Goal: Ask a question

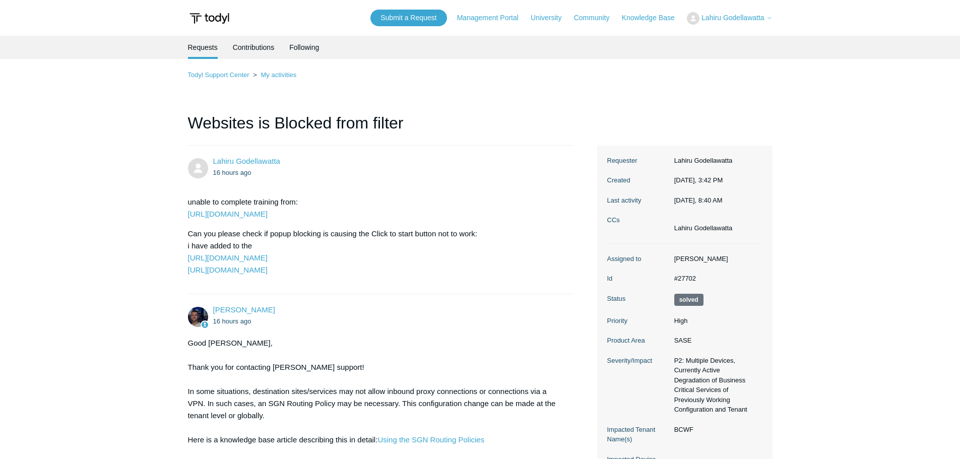
scroll to position [353, 0]
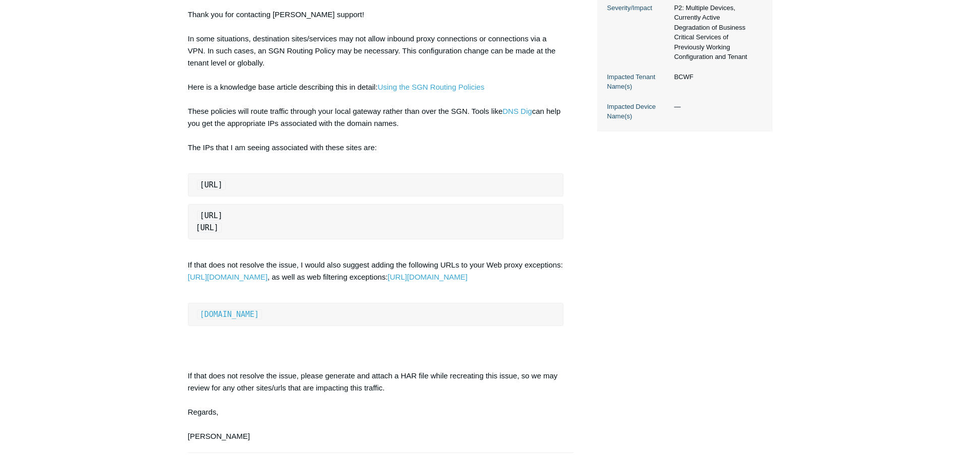
click at [349, 176] on pre "[URL]" at bounding box center [376, 184] width 376 height 23
drag, startPoint x: 194, startPoint y: 326, endPoint x: 286, endPoint y: 331, distance: 92.3
click at [286, 326] on pre "training.advsol.com" at bounding box center [376, 314] width 376 height 23
copy link "training.advsol.com"
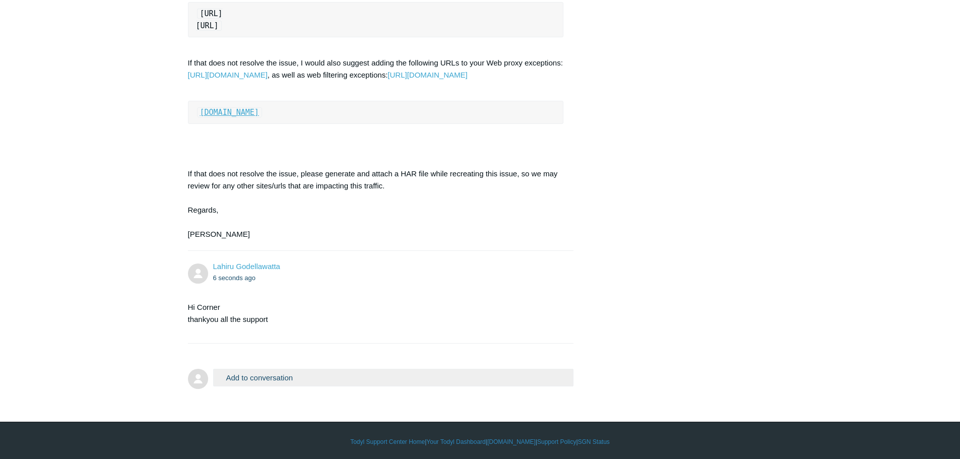
scroll to position [569, 0]
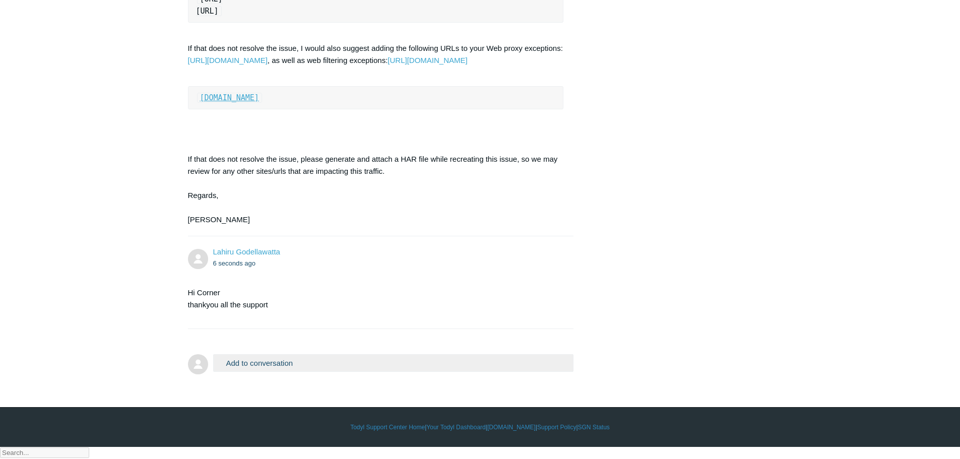
copy link "[DOMAIN_NAME]"
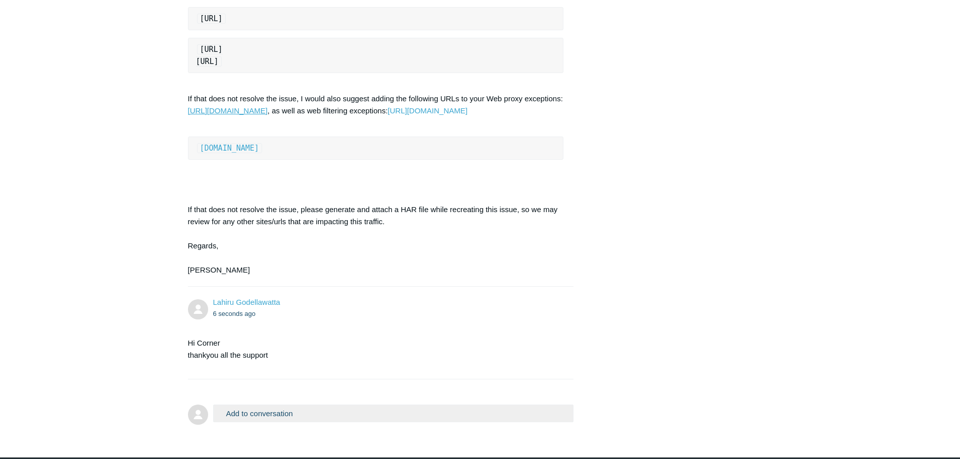
click at [267, 108] on link "[URL][DOMAIN_NAME]" at bounding box center [228, 110] width 80 height 9
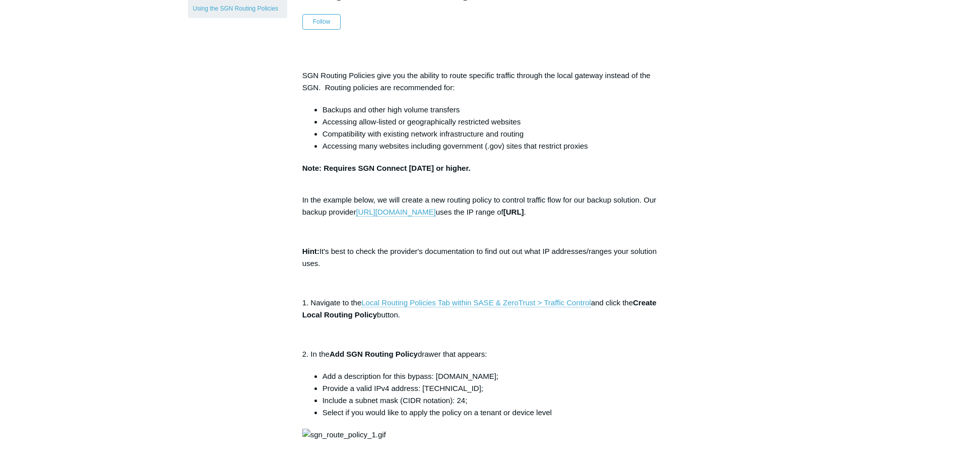
scroll to position [50, 0]
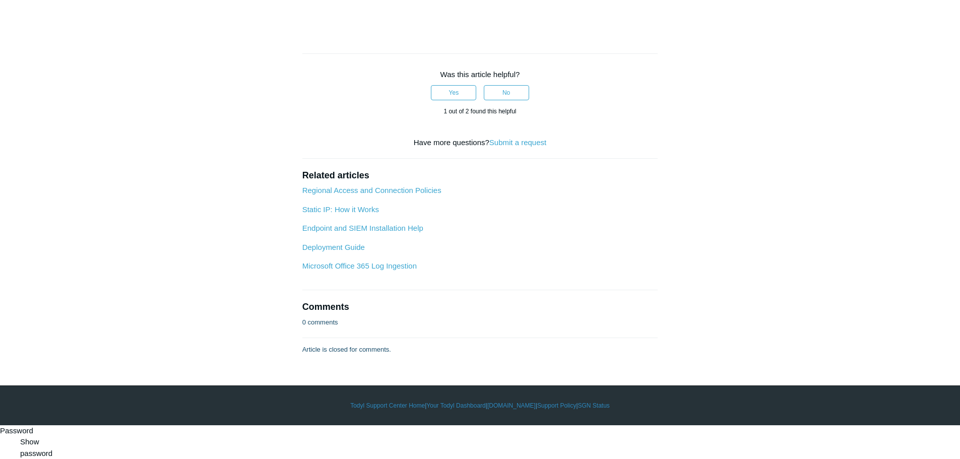
scroll to position [909, 0]
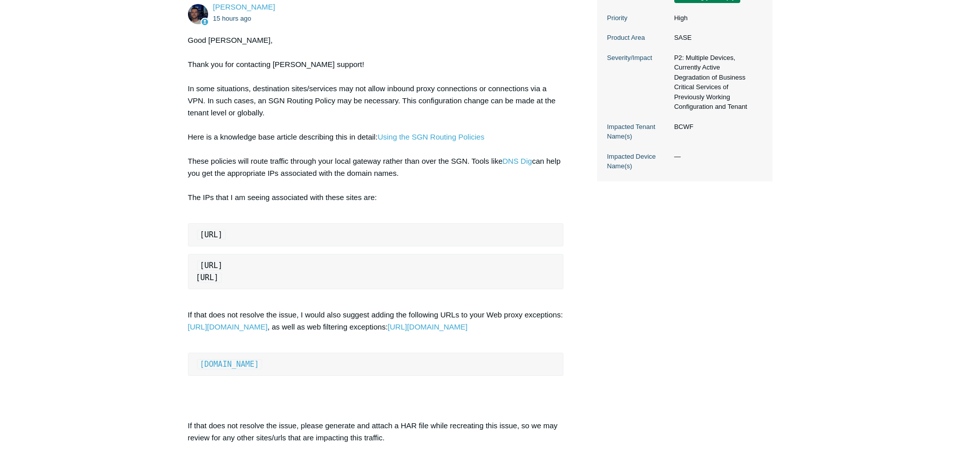
scroll to position [295, 0]
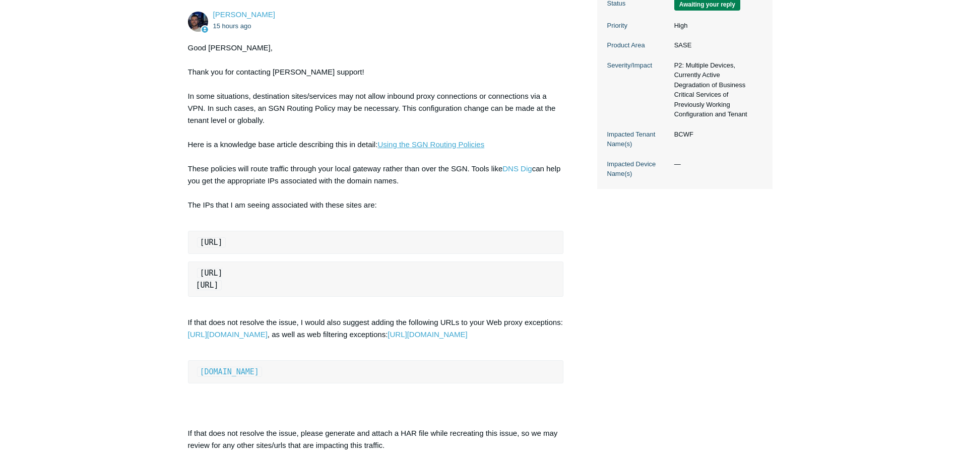
click at [429, 145] on link "Using the SGN Routing Policies" at bounding box center [430, 144] width 107 height 9
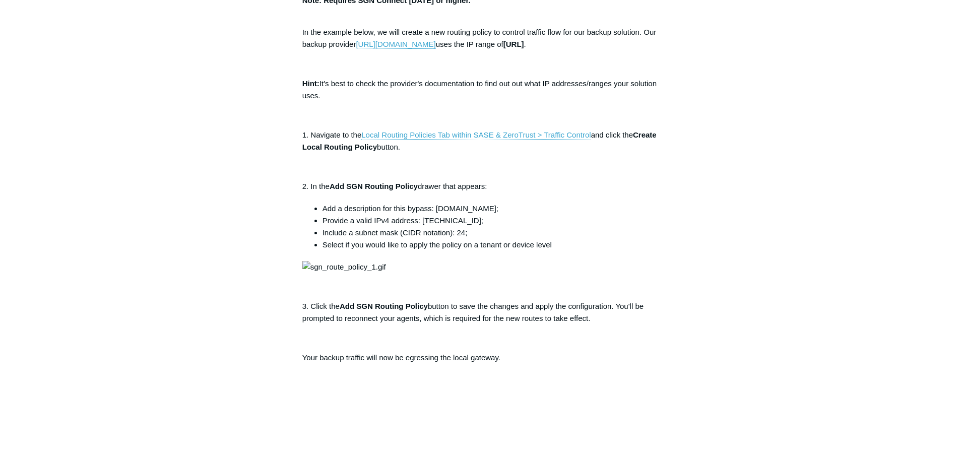
scroll to position [302, 0]
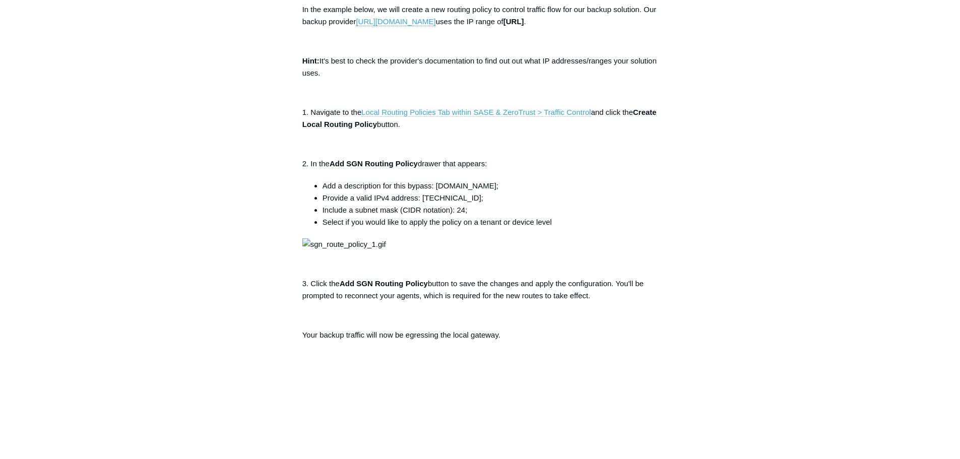
click at [464, 111] on link "Local Routing Policies Tab within SASE & ZeroTrust > Traffic Control" at bounding box center [475, 112] width 229 height 9
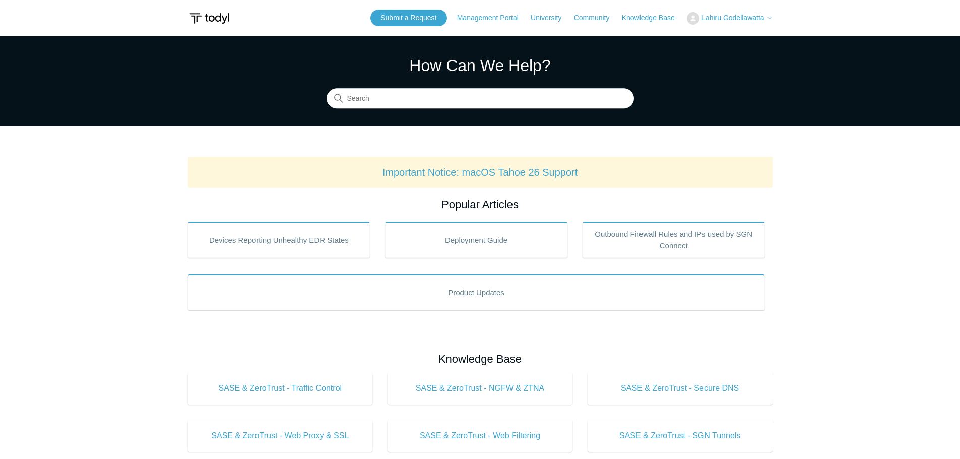
click at [749, 12] on button "Lahiru Godellawatta" at bounding box center [730, 18] width 86 height 13
click at [736, 37] on link "My Support Requests" at bounding box center [736, 40] width 98 height 18
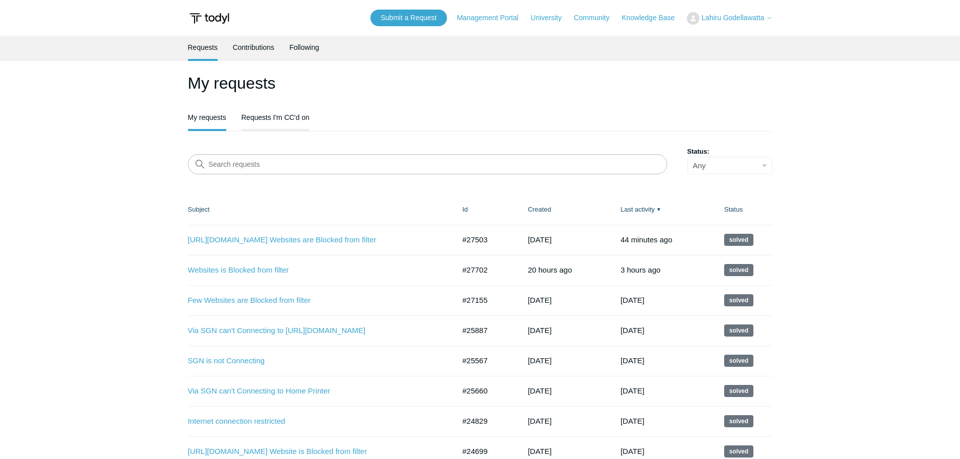
click at [286, 113] on link "Requests I'm CC'd on" at bounding box center [275, 116] width 68 height 21
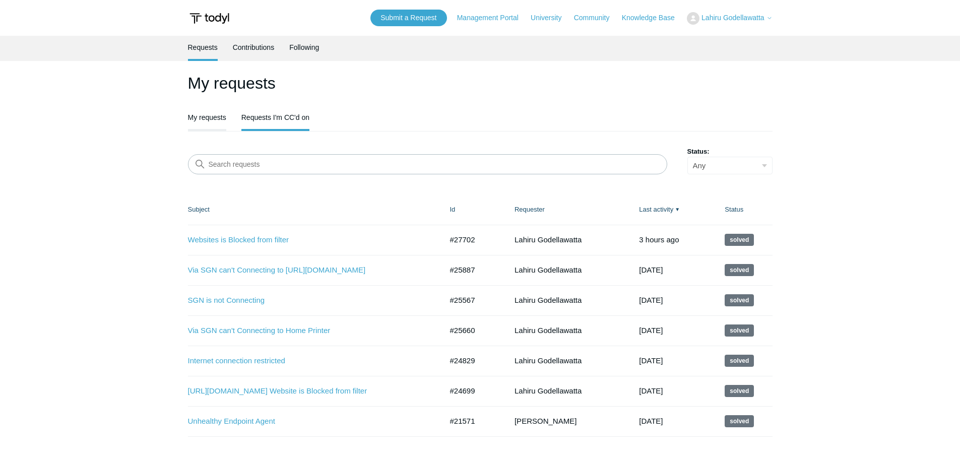
click at [215, 114] on link "My requests" at bounding box center [207, 116] width 38 height 21
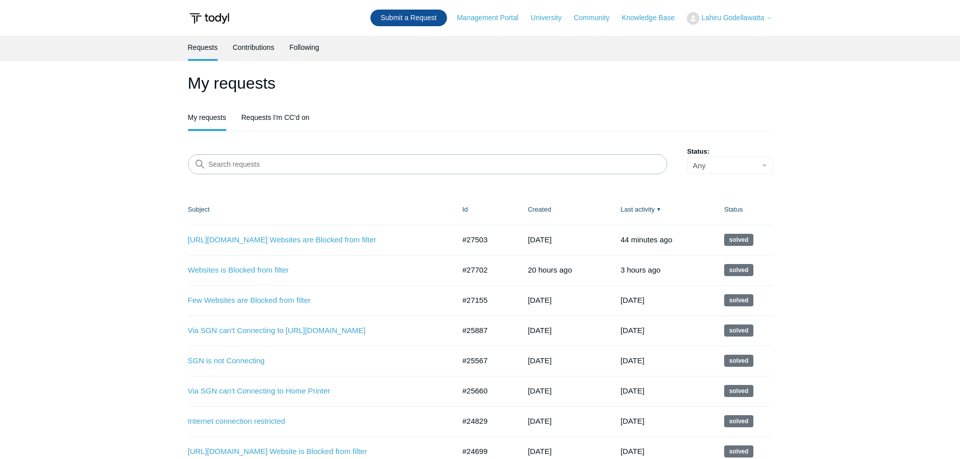
click at [408, 19] on link "Submit a Request" at bounding box center [408, 18] width 76 height 17
click at [542, 207] on link "Created" at bounding box center [538, 210] width 23 height 8
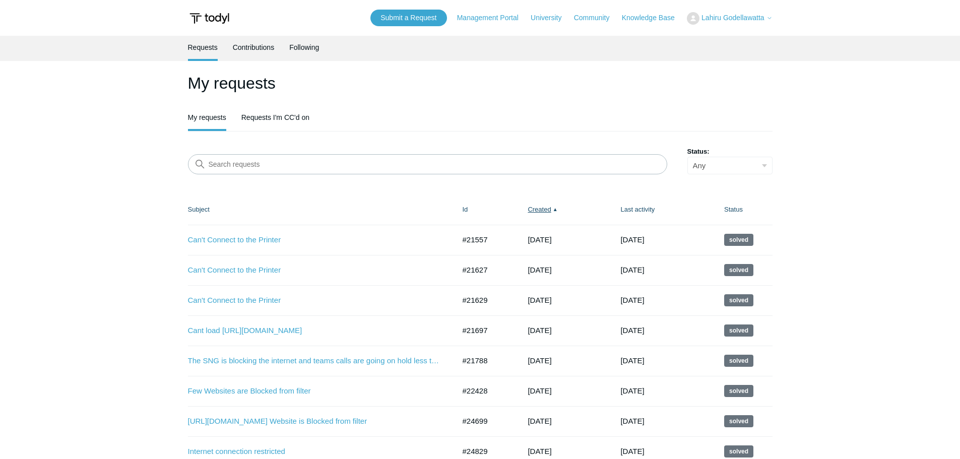
click at [542, 207] on link "Created ▲" at bounding box center [538, 210] width 23 height 8
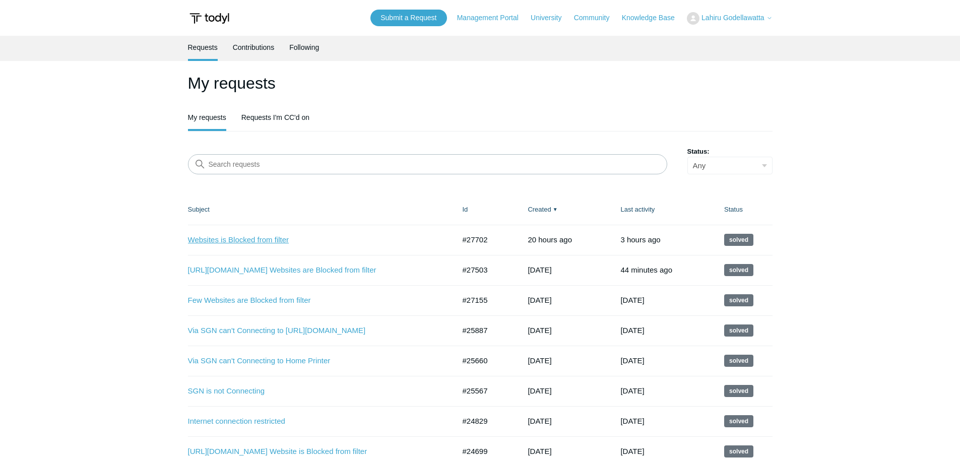
click at [229, 238] on link "Websites is Blocked from filter" at bounding box center [314, 240] width 252 height 12
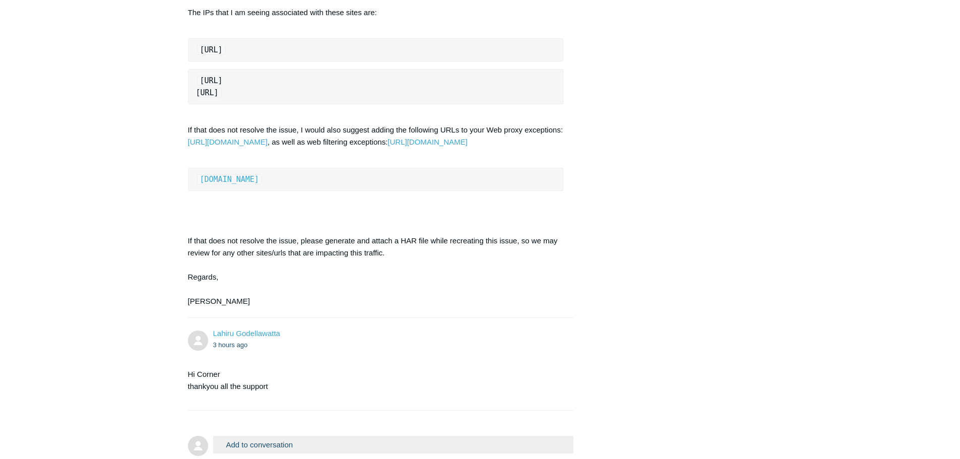
scroll to position [569, 0]
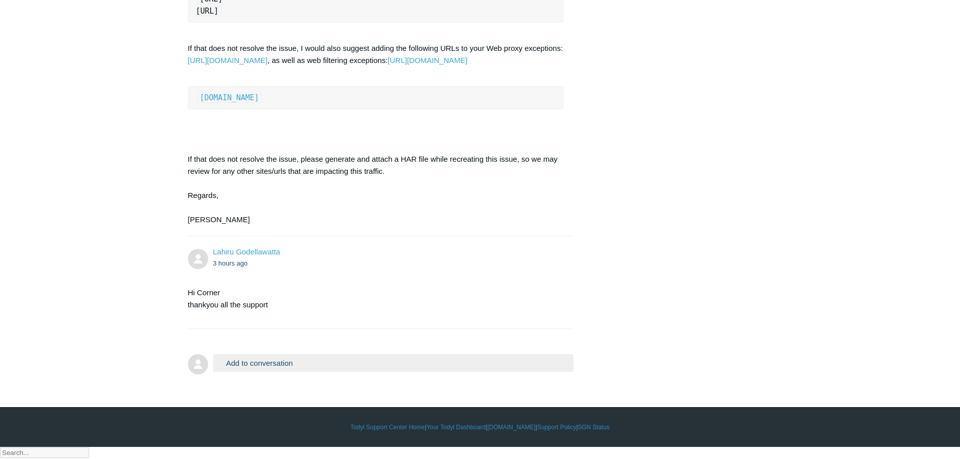
click at [244, 372] on button "Add to conversation" at bounding box center [393, 363] width 361 height 18
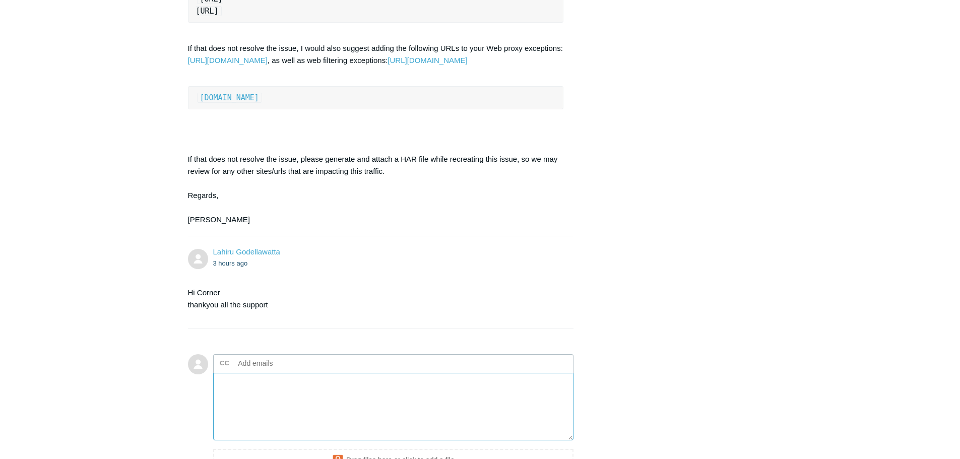
paste textarea "[URL][DOMAIN_NAME][DOMAIN_NAME]"
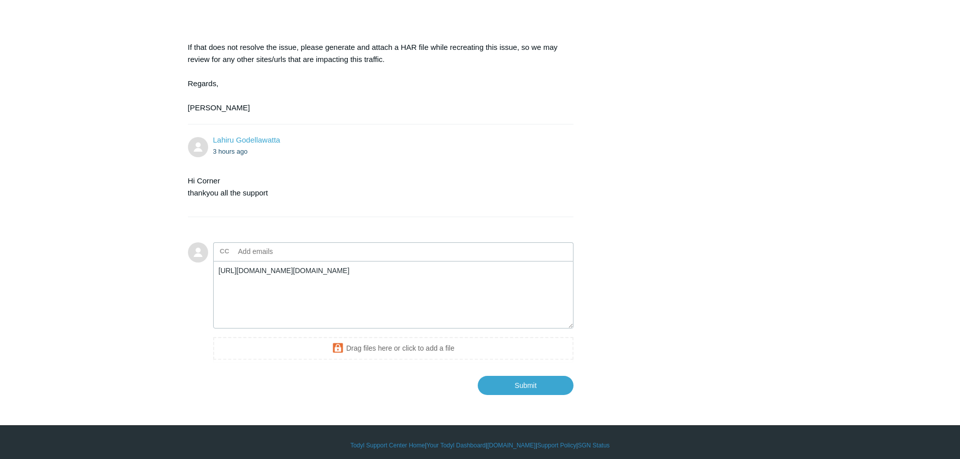
scroll to position [699, 0]
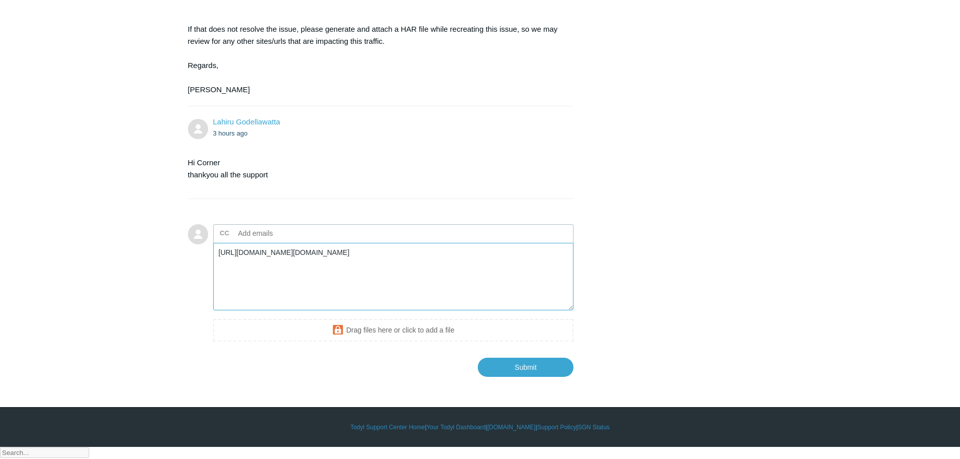
click at [304, 278] on textarea "[URL][DOMAIN_NAME][DOMAIN_NAME]" at bounding box center [393, 277] width 361 height 68
type textarea "https://learninghub.advsol.com/topclass/topclass.do?CnTxT-2492998-contentSetup-…"
drag, startPoint x: 257, startPoint y: 293, endPoint x: 199, endPoint y: 259, distance: 67.3
click at [199, 259] on form "Add to conversation CC Add emails https://learninghub.advsol.com/topclass/topcl…" at bounding box center [381, 293] width 386 height 168
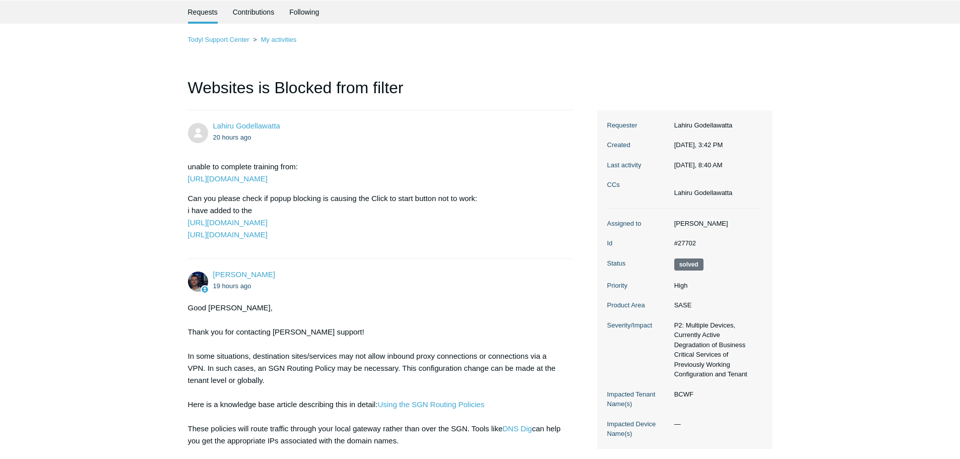
scroll to position [0, 0]
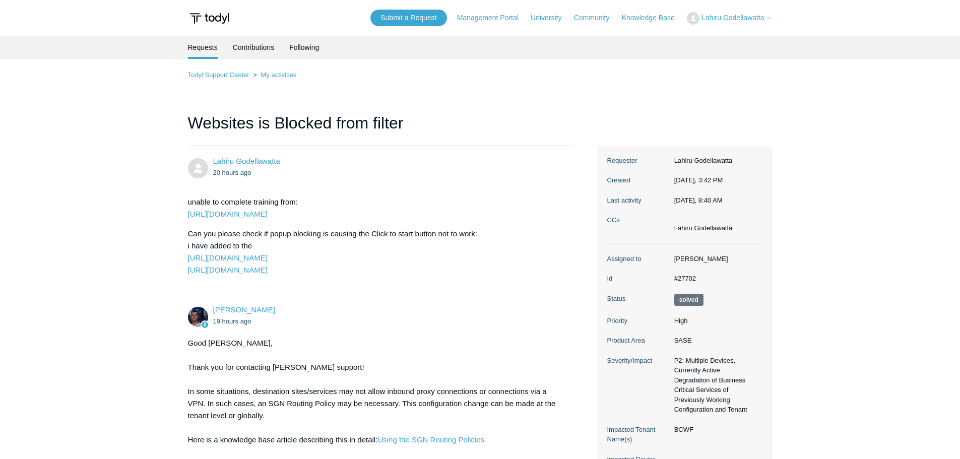
click at [738, 15] on span "Lahiru Godellawatta" at bounding box center [732, 18] width 63 height 8
click at [735, 34] on link "My Support Requests" at bounding box center [736, 40] width 98 height 18
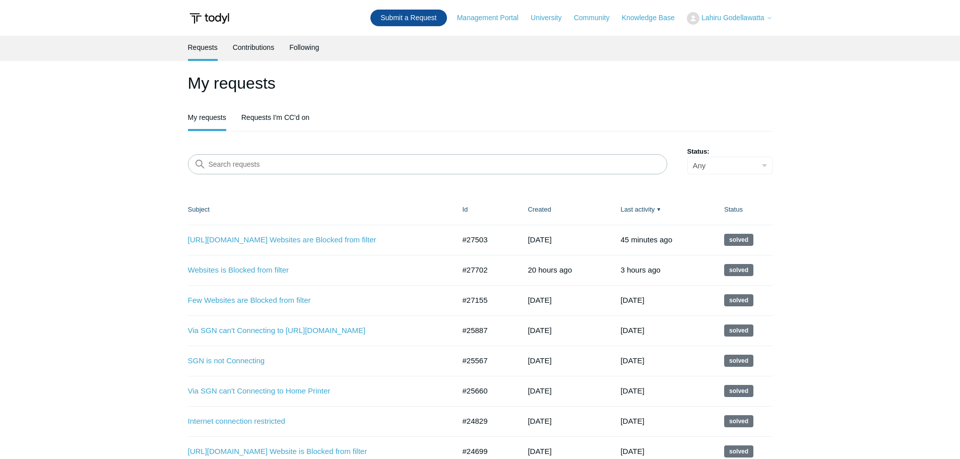
click at [408, 15] on link "Submit a Request" at bounding box center [408, 18] width 76 height 17
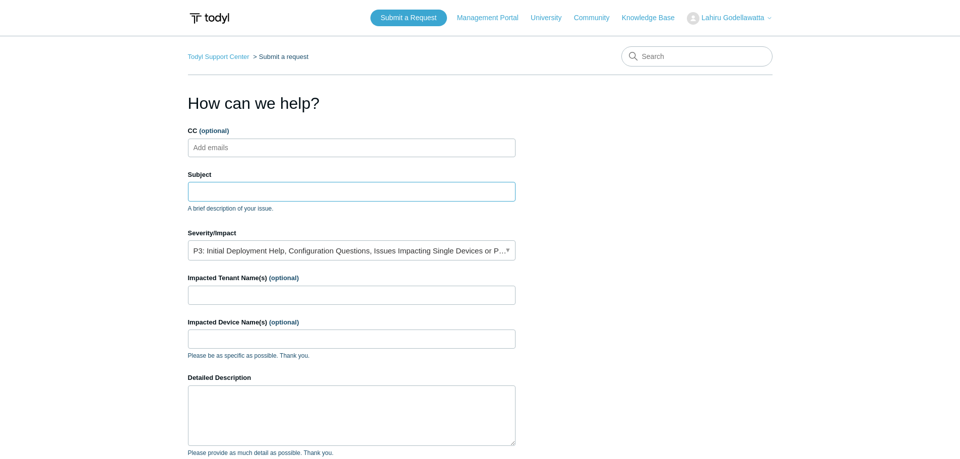
click at [233, 183] on input "Subject" at bounding box center [351, 191] width 327 height 19
type input "Few Websites are Blocked from filter"
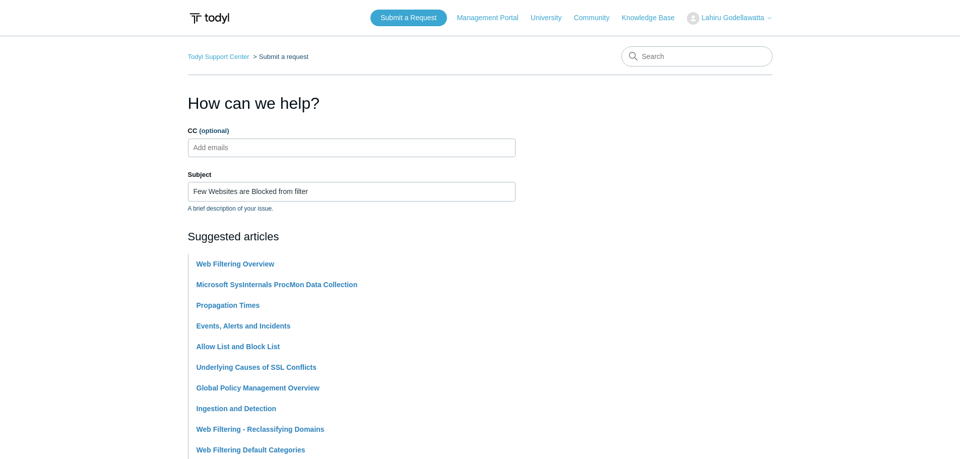
click at [143, 188] on main "Todyl Support Center Submit a request How can we help? CC (optional) Add emails…" at bounding box center [480, 418] width 960 height 764
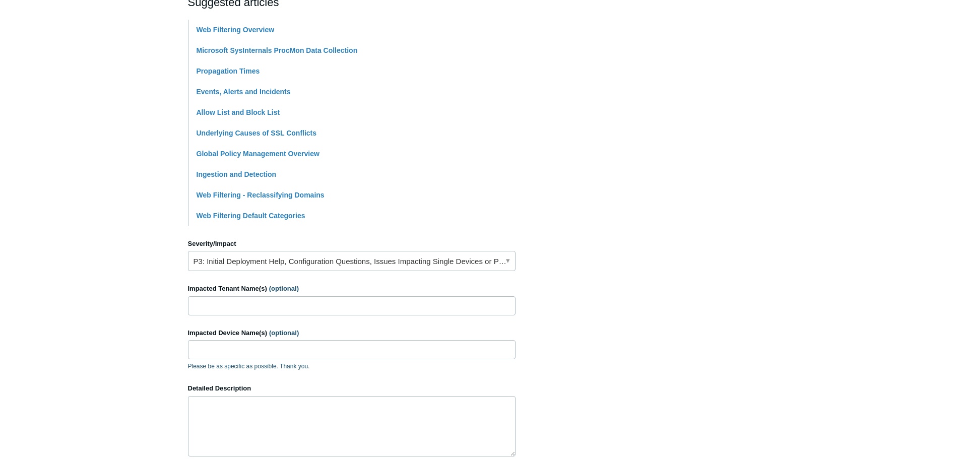
scroll to position [353, 0]
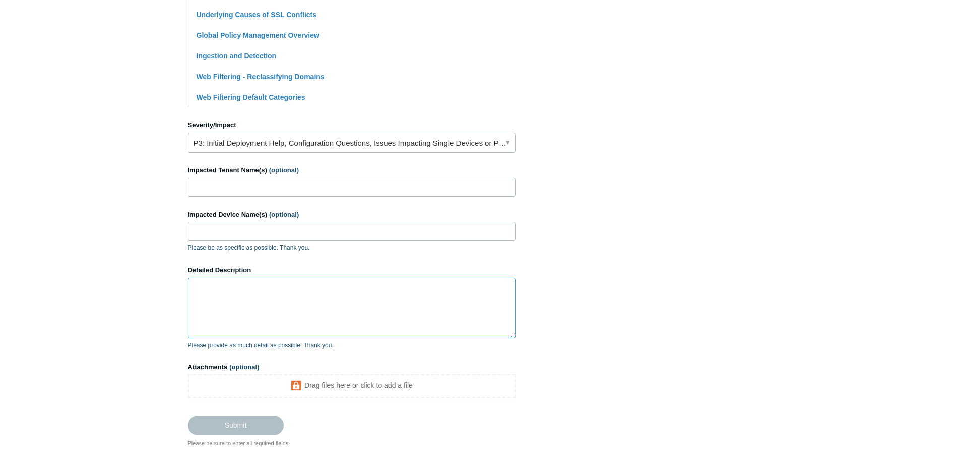
click at [217, 301] on textarea "Detailed Description" at bounding box center [351, 308] width 327 height 60
paste textarea "https://learninghub.advsol.com/topclass/topclass.do?CnTxT-2492998-contentSetup-…"
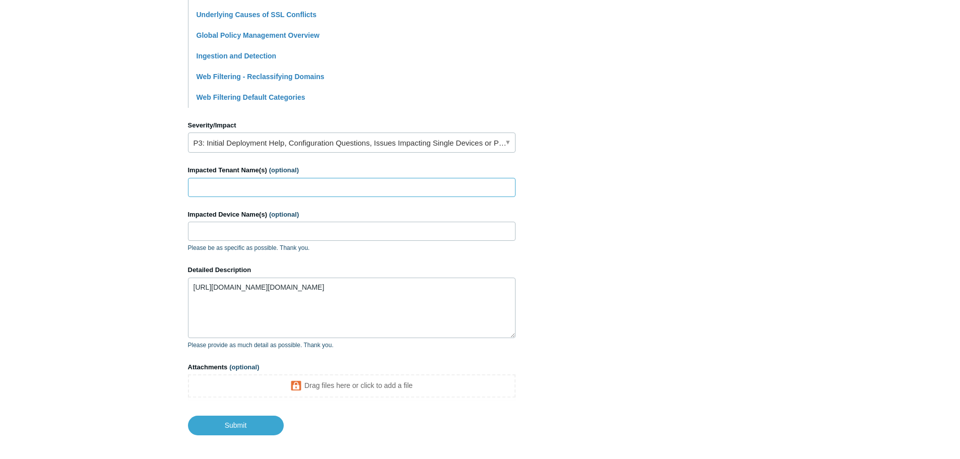
click at [239, 185] on input "Impacted Tenant Name(s) (optional)" at bounding box center [351, 187] width 327 height 19
click at [118, 180] on main "Todyl Support Center Submit a request How can we help? CC (optional) Add emails…" at bounding box center [480, 59] width 960 height 752
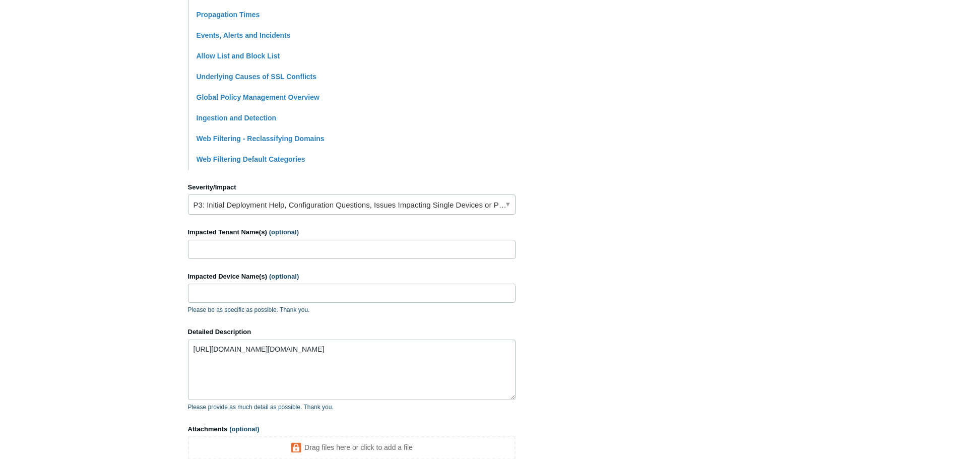
scroll to position [399, 0]
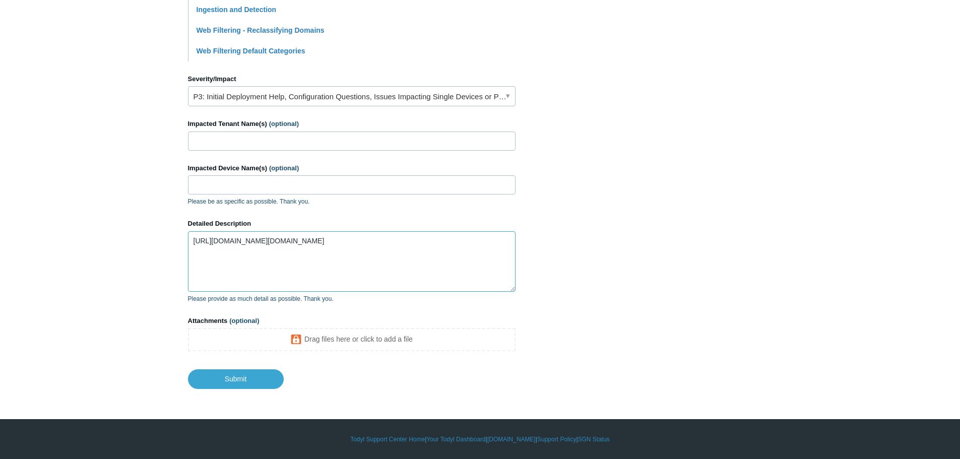
click at [358, 253] on textarea "[URL][DOMAIN_NAME][DOMAIN_NAME]" at bounding box center [351, 261] width 327 height 60
type textarea "https://learninghub.advsol.com/topclass/topclass.do?CnTxT-2492998-contentSetup-…"
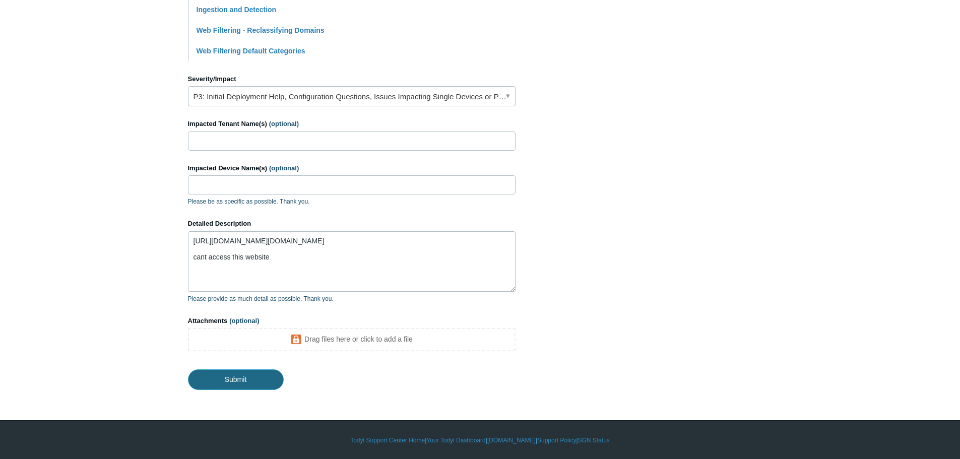
click at [236, 376] on input "Submit" at bounding box center [236, 379] width 96 height 20
